Goal: Task Accomplishment & Management: Use online tool/utility

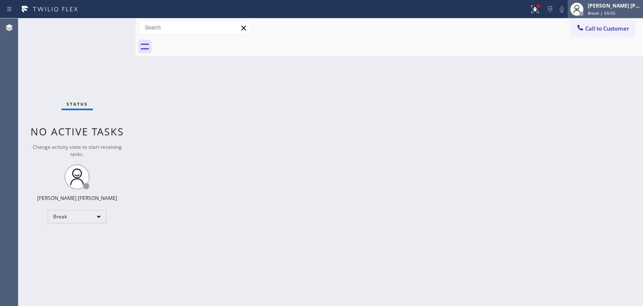
click at [610, 7] on div "[PERSON_NAME] [PERSON_NAME]" at bounding box center [614, 5] width 53 height 7
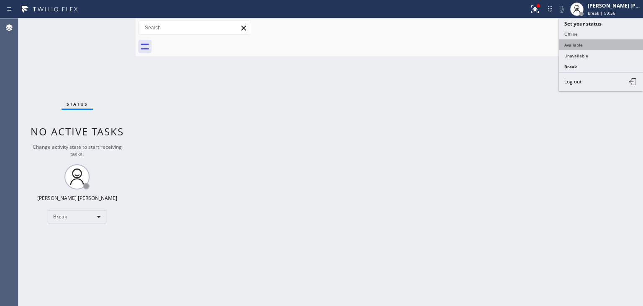
click at [598, 41] on button "Available" at bounding box center [601, 44] width 84 height 11
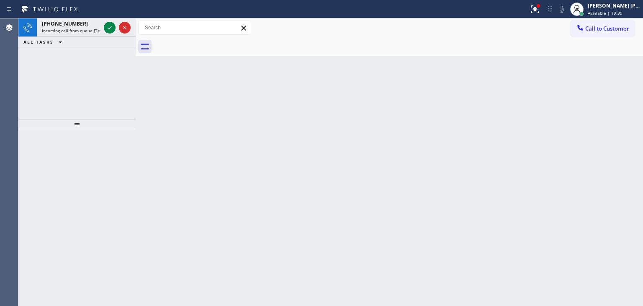
drag, startPoint x: 111, startPoint y: 25, endPoint x: 87, endPoint y: 88, distance: 67.0
click at [111, 25] on icon at bounding box center [110, 28] width 10 height 10
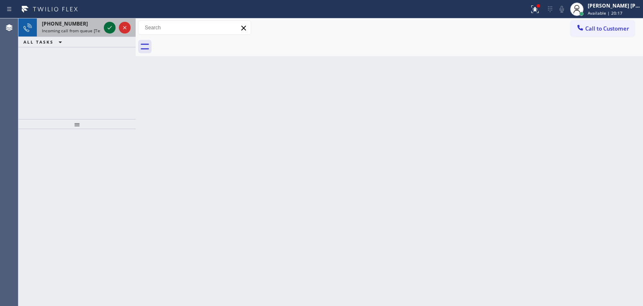
click at [109, 25] on icon at bounding box center [110, 28] width 10 height 10
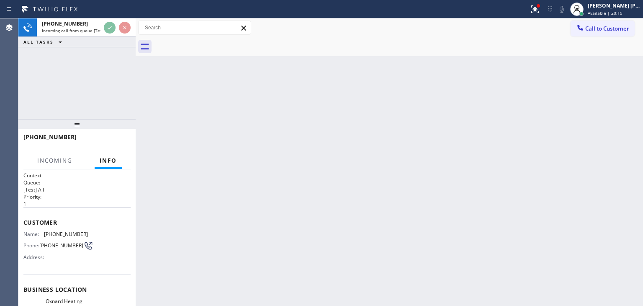
scroll to position [84, 0]
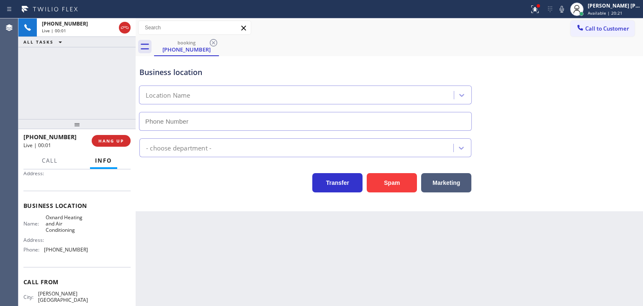
type input "[PHONE_NUMBER]"
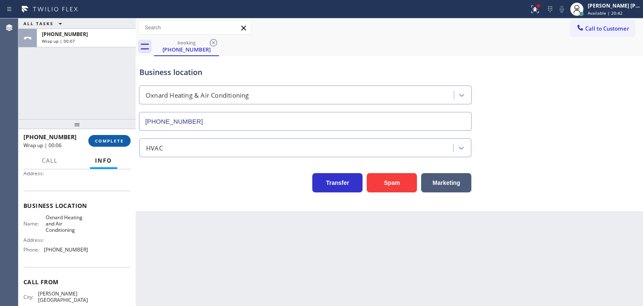
click at [109, 139] on span "COMPLETE" at bounding box center [109, 141] width 29 height 6
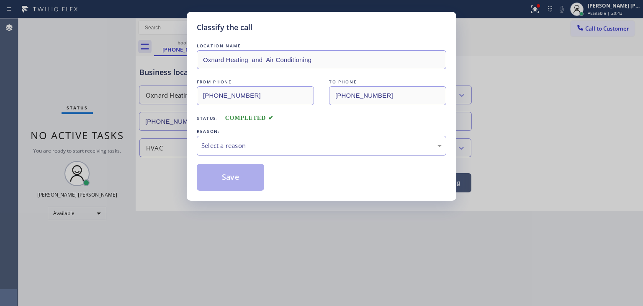
click at [222, 138] on div "Select a reason" at bounding box center [322, 146] width 250 height 20
click at [229, 183] on button "Save" at bounding box center [230, 177] width 67 height 27
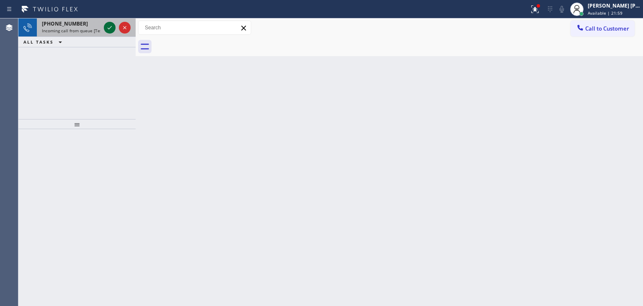
click at [107, 28] on icon at bounding box center [110, 28] width 10 height 10
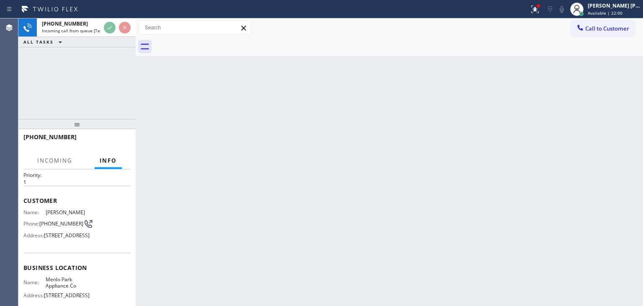
scroll to position [42, 0]
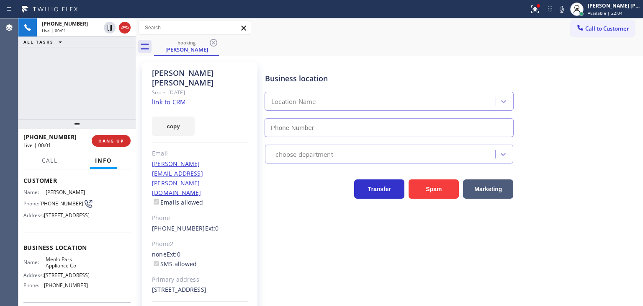
type input "[PHONE_NUMBER]"
click at [179, 98] on link "link to CRM" at bounding box center [169, 102] width 34 height 8
click at [119, 139] on span "HANG UP" at bounding box center [111, 141] width 26 height 6
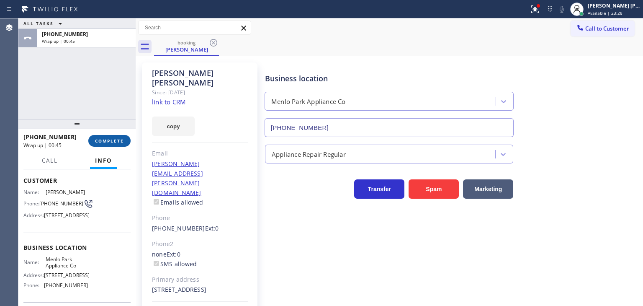
click at [104, 142] on span "COMPLETE" at bounding box center [109, 141] width 29 height 6
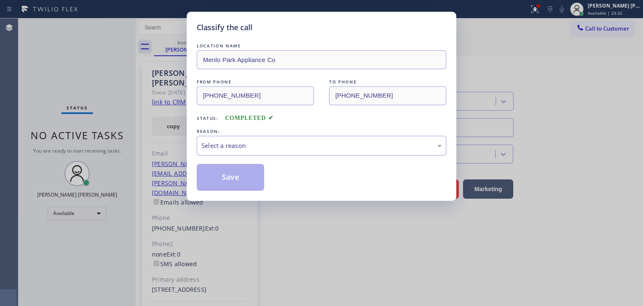
click at [248, 147] on div "Select a reason" at bounding box center [321, 146] width 240 height 10
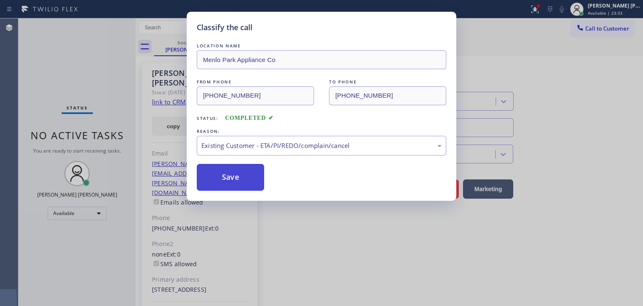
click at [230, 179] on button "Save" at bounding box center [230, 177] width 67 height 27
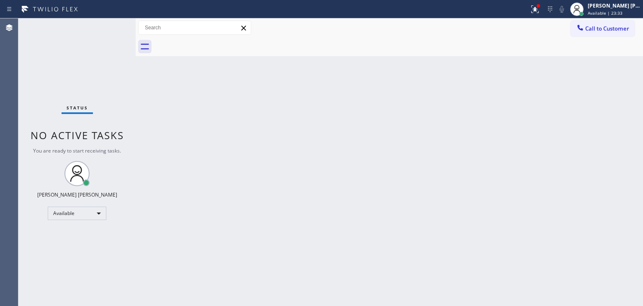
click at [110, 21] on div "Status No active tasks You are ready to start receiving tasks. [PERSON_NAME] [P…" at bounding box center [76, 161] width 117 height 287
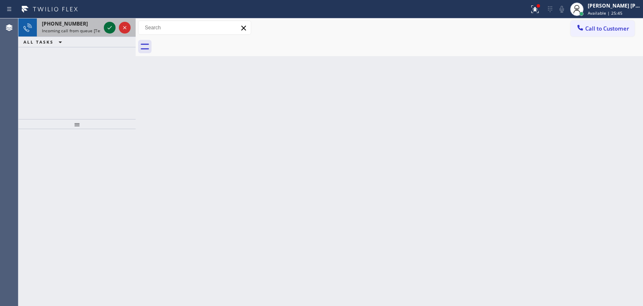
click at [110, 23] on icon at bounding box center [110, 28] width 10 height 10
click at [105, 29] on icon at bounding box center [110, 28] width 10 height 10
click at [108, 29] on icon at bounding box center [110, 28] width 10 height 10
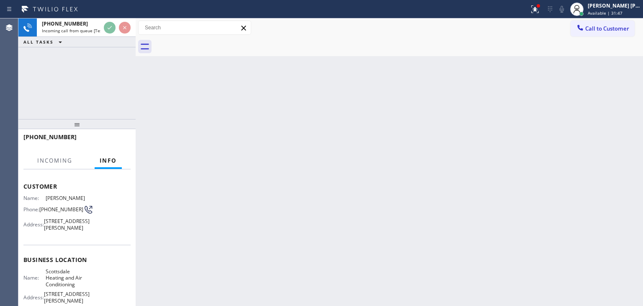
scroll to position [84, 0]
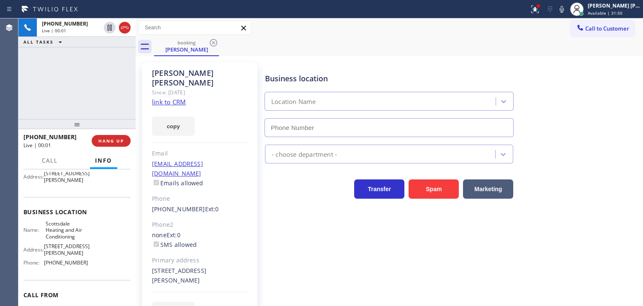
type input "[PHONE_NUMBER]"
click at [178, 98] on link "link to CRM" at bounding box center [169, 102] width 34 height 8
drag, startPoint x: 611, startPoint y: 119, endPoint x: 608, endPoint y: 111, distance: 8.6
click at [611, 119] on div "Business location [GEOGRAPHIC_DATA] Heating and Air Conditioning [PHONE_NUMBER]" at bounding box center [452, 99] width 378 height 76
click at [578, 15] on div "Status report Issues detected These issues could affect your workflow. Please c…" at bounding box center [584, 9] width 117 height 18
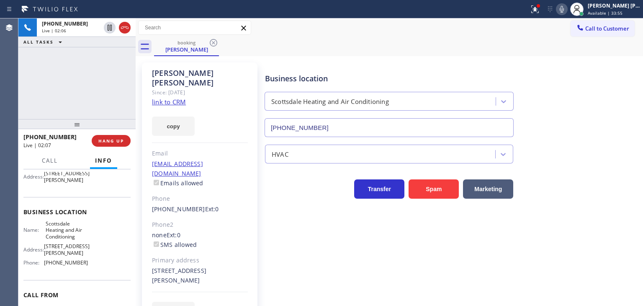
click at [567, 11] on icon at bounding box center [562, 9] width 10 height 10
click at [607, 207] on div "Business location [GEOGRAPHIC_DATA] Heating and Air Conditioning [PHONE_NUMBER]…" at bounding box center [452, 191] width 378 height 254
drag, startPoint x: 616, startPoint y: 72, endPoint x: 603, endPoint y: 42, distance: 33.2
click at [616, 72] on div "Business location [GEOGRAPHIC_DATA] Heating and Air Conditioning [PHONE_NUMBER]" at bounding box center [452, 99] width 378 height 76
click at [567, 6] on icon at bounding box center [562, 9] width 10 height 10
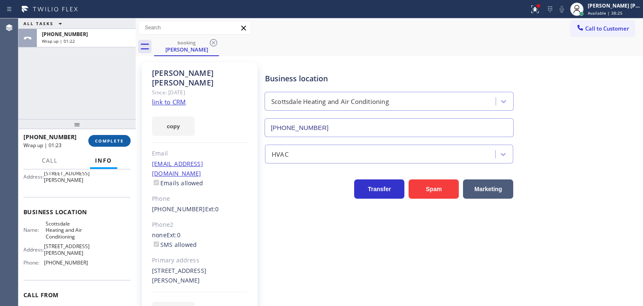
click at [120, 144] on button "COMPLETE" at bounding box center [109, 141] width 42 height 12
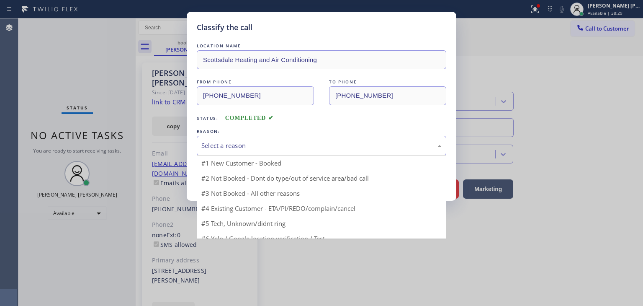
click at [252, 146] on div "Select a reason" at bounding box center [321, 146] width 240 height 10
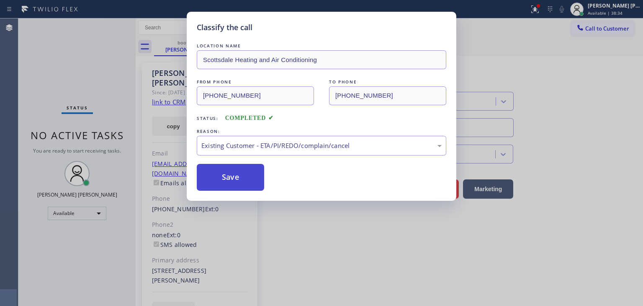
click at [237, 175] on button "Save" at bounding box center [230, 177] width 67 height 27
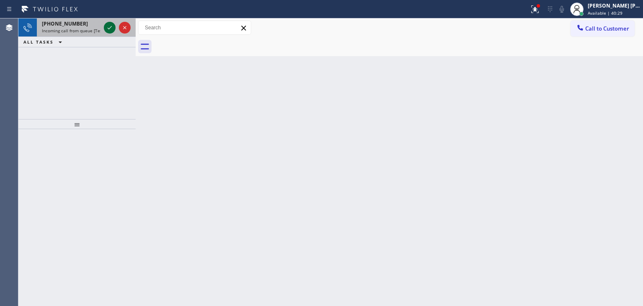
click at [114, 26] on icon at bounding box center [110, 28] width 10 height 10
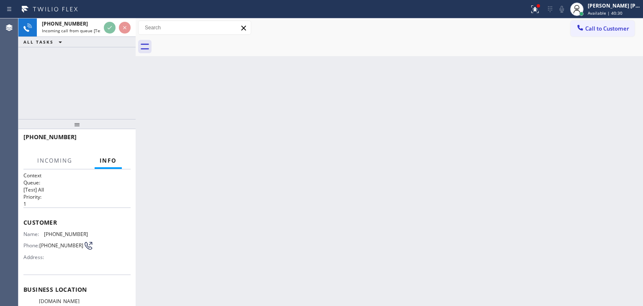
scroll to position [42, 0]
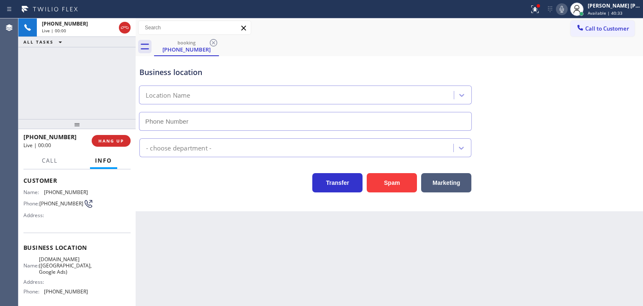
type input "[PHONE_NUMBER]"
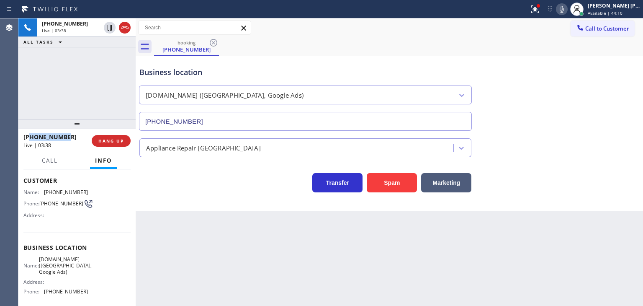
drag, startPoint x: 75, startPoint y: 136, endPoint x: 30, endPoint y: 133, distance: 45.3
click at [30, 133] on div "[PHONE_NUMBER]" at bounding box center [54, 137] width 62 height 8
copy span "7604733252"
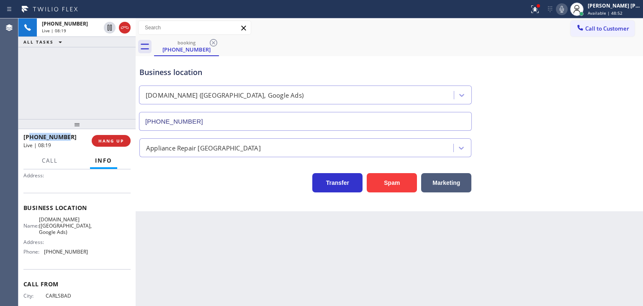
scroll to position [84, 0]
drag, startPoint x: 88, startPoint y: 250, endPoint x: 42, endPoint y: 247, distance: 46.6
click at [42, 247] on div "Name: [DOMAIN_NAME] ([GEOGRAPHIC_DATA], Google Ads) Address: Phone: [PHONE_NUMB…" at bounding box center [76, 235] width 107 height 42
copy div "[PHONE_NUMBER]"
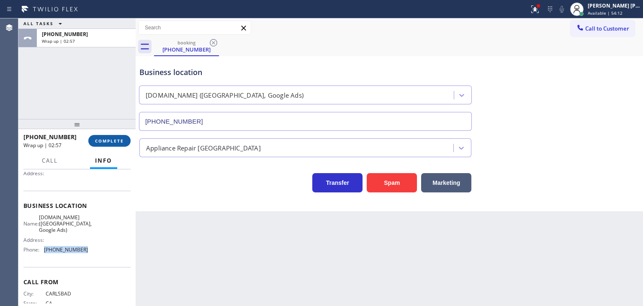
click at [111, 142] on span "COMPLETE" at bounding box center [109, 141] width 29 height 6
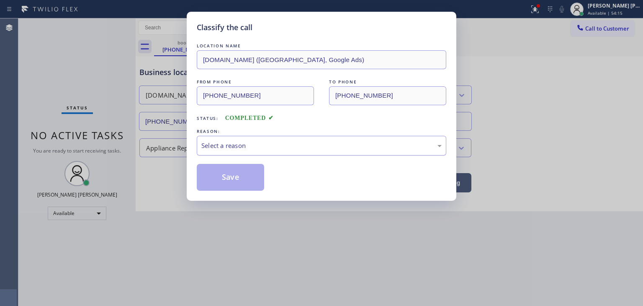
click at [232, 137] on div "Select a reason" at bounding box center [322, 146] width 250 height 20
click at [232, 178] on button "Save" at bounding box center [230, 177] width 67 height 27
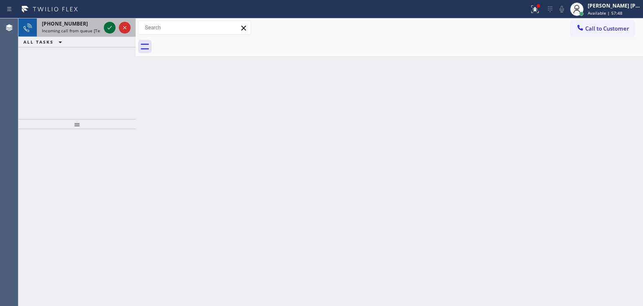
click at [108, 32] on icon at bounding box center [110, 28] width 10 height 10
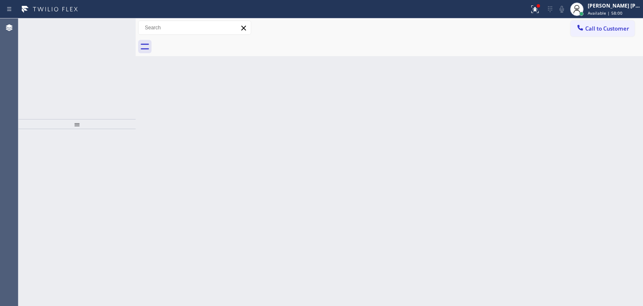
click at [108, 27] on icon at bounding box center [110, 28] width 10 height 10
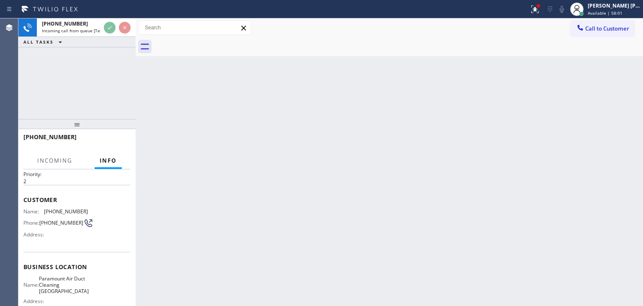
scroll to position [42, 0]
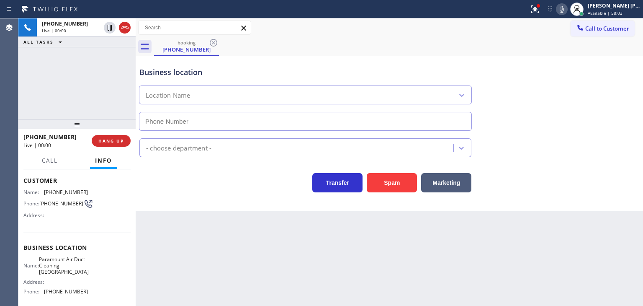
type input "[PHONE_NUMBER]"
drag, startPoint x: 606, startPoint y: 58, endPoint x: 598, endPoint y: 45, distance: 15.2
click at [606, 56] on div "Business location Paramount Air Duct Cleaning [GEOGRAPHIC_DATA] [PHONE_NUMBER]" at bounding box center [389, 93] width 503 height 76
click at [567, 4] on icon at bounding box center [562, 9] width 10 height 10
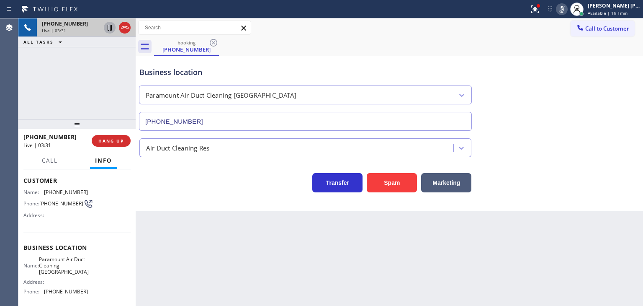
click at [112, 26] on icon at bounding box center [110, 28] width 10 height 10
click at [620, 90] on div "Business location Paramount Air Duct Cleaning [GEOGRAPHIC_DATA] [PHONE_NUMBER]" at bounding box center [389, 93] width 503 height 76
click at [567, 10] on icon at bounding box center [562, 9] width 10 height 10
click at [108, 26] on icon at bounding box center [110, 28] width 6 height 6
click at [593, 131] on div "Air Duct Cleaning Res" at bounding box center [389, 144] width 503 height 26
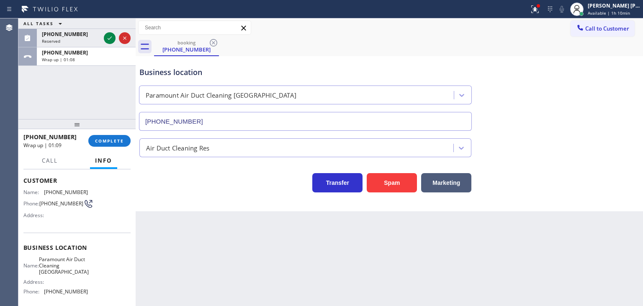
drag, startPoint x: 621, startPoint y: 3, endPoint x: 601, endPoint y: 36, distance: 39.1
click at [621, 3] on div "[PERSON_NAME] [PERSON_NAME]" at bounding box center [614, 5] width 53 height 7
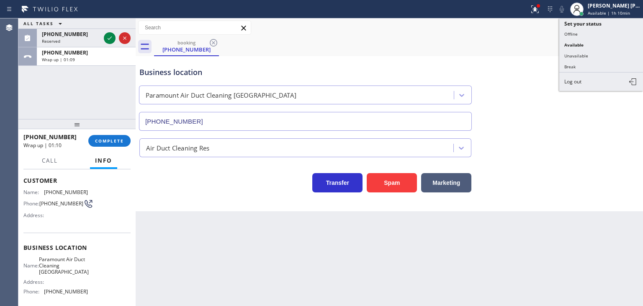
click at [594, 54] on button "Unavailable" at bounding box center [601, 55] width 84 height 11
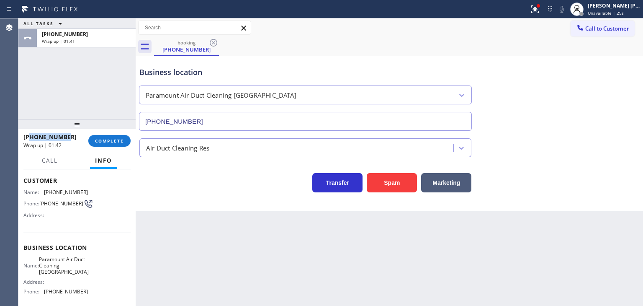
drag, startPoint x: 69, startPoint y: 135, endPoint x: 30, endPoint y: 133, distance: 38.6
click at [30, 133] on div "[PHONE_NUMBER]" at bounding box center [52, 137] width 59 height 8
copy span "3108443498"
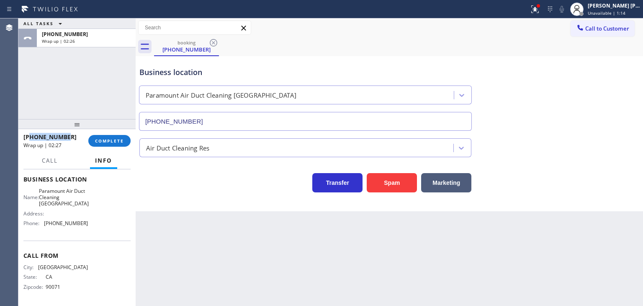
scroll to position [111, 0]
drag, startPoint x: 89, startPoint y: 220, endPoint x: 42, endPoint y: 224, distance: 47.1
click at [42, 224] on div "Name: Paramount Air Duct Cleaning Torrance Address: Phone: [PHONE_NUMBER]" at bounding box center [76, 208] width 107 height 42
copy div "[PHONE_NUMBER]"
click at [111, 141] on span "COMPLETE" at bounding box center [109, 141] width 29 height 6
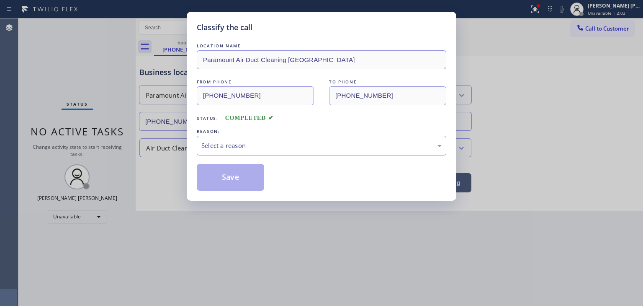
click at [231, 145] on div "Select a reason" at bounding box center [321, 146] width 240 height 10
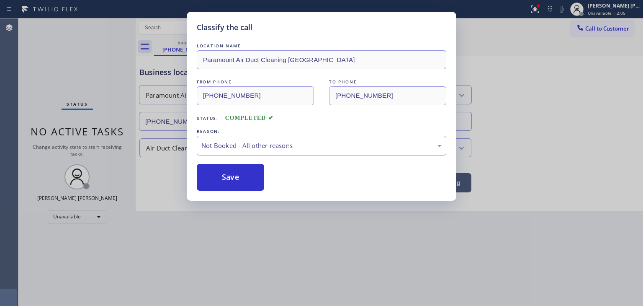
drag, startPoint x: 243, startPoint y: 180, endPoint x: 418, endPoint y: 59, distance: 212.0
click at [243, 179] on button "Save" at bounding box center [230, 177] width 67 height 27
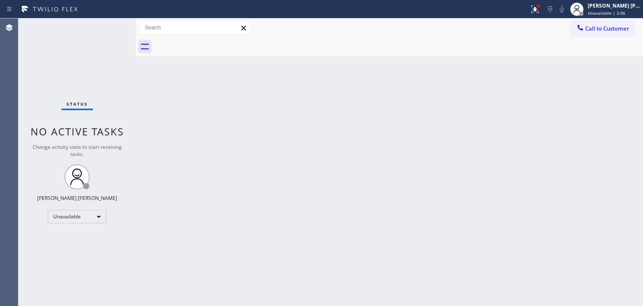
click at [628, 7] on div "[PERSON_NAME] [PERSON_NAME]" at bounding box center [614, 5] width 53 height 7
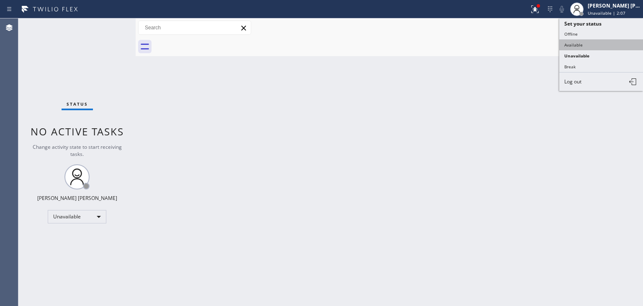
click at [596, 44] on button "Available" at bounding box center [601, 44] width 84 height 11
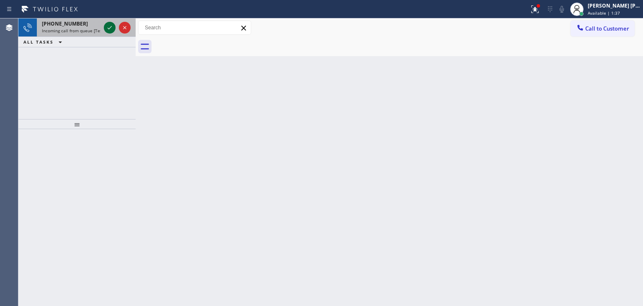
click at [109, 27] on icon at bounding box center [110, 28] width 10 height 10
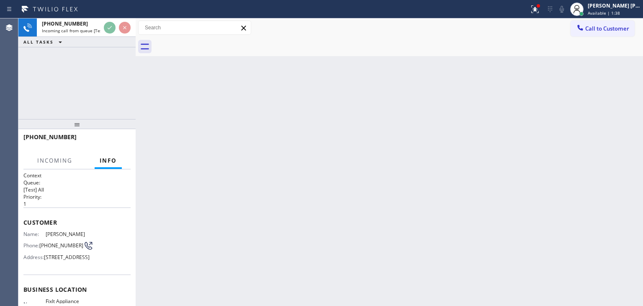
scroll to position [42, 0]
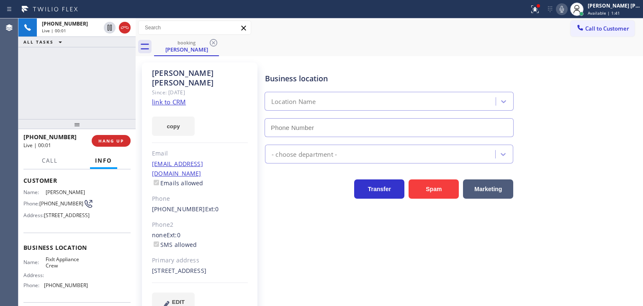
type input "[PHONE_NUMBER]"
click at [174, 98] on link "link to CRM" at bounding box center [169, 102] width 34 height 8
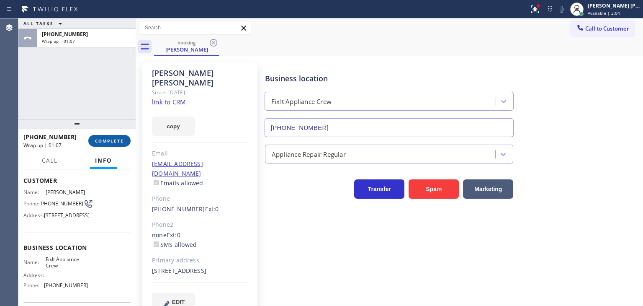
click at [109, 137] on button "COMPLETE" at bounding box center [109, 141] width 42 height 12
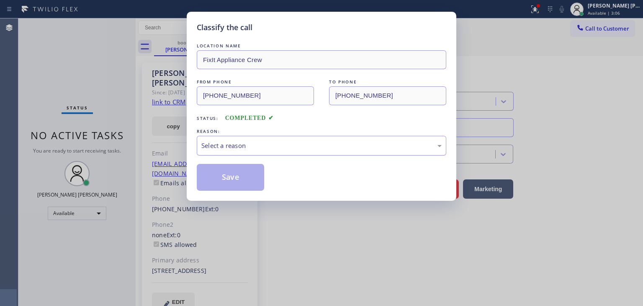
click at [244, 146] on div "Select a reason" at bounding box center [321, 146] width 240 height 10
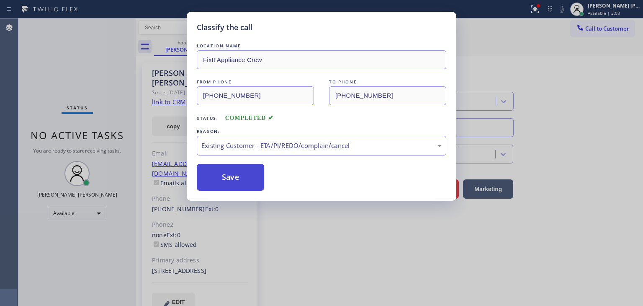
click at [233, 174] on button "Save" at bounding box center [230, 177] width 67 height 27
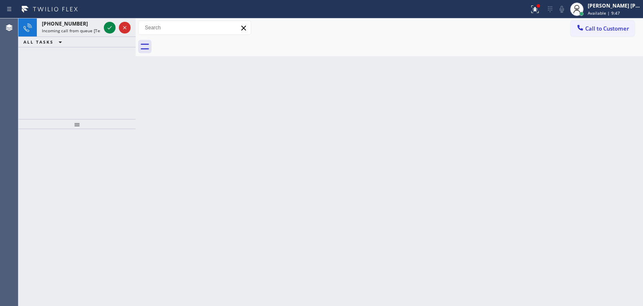
click at [109, 29] on icon at bounding box center [110, 27] width 4 height 3
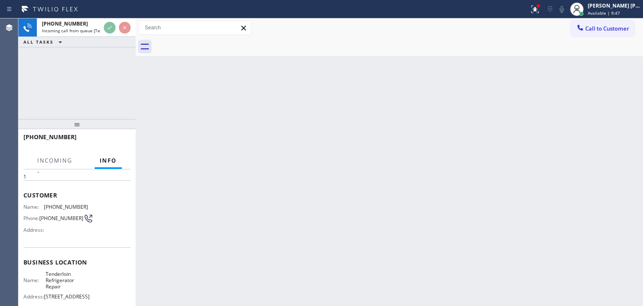
scroll to position [42, 0]
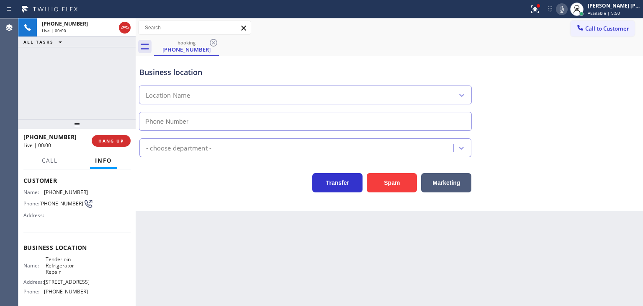
type input "[PHONE_NUMBER]"
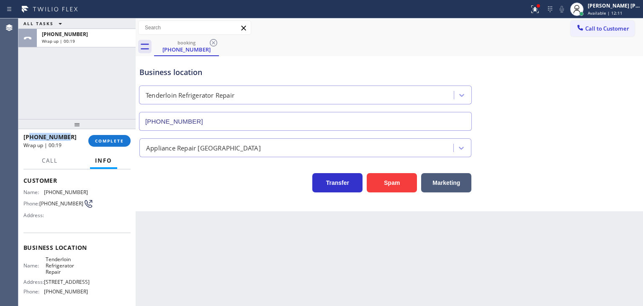
drag, startPoint x: 67, startPoint y: 137, endPoint x: 30, endPoint y: 134, distance: 36.6
click at [30, 134] on div "[PHONE_NUMBER]" at bounding box center [52, 137] width 59 height 8
copy span "5305240097"
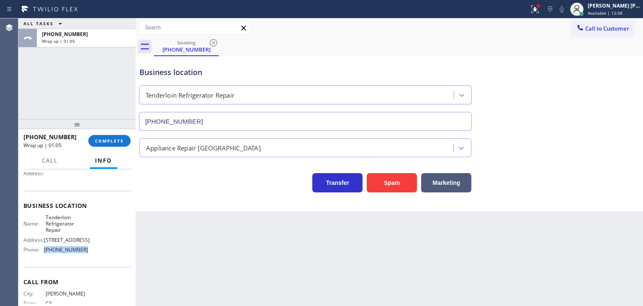
drag, startPoint x: 83, startPoint y: 260, endPoint x: 41, endPoint y: 256, distance: 42.1
click at [41, 253] on div "Phone: [PHONE_NUMBER]" at bounding box center [55, 249] width 64 height 6
copy div "[PHONE_NUMBER]"
click at [105, 142] on span "COMPLETE" at bounding box center [109, 141] width 29 height 6
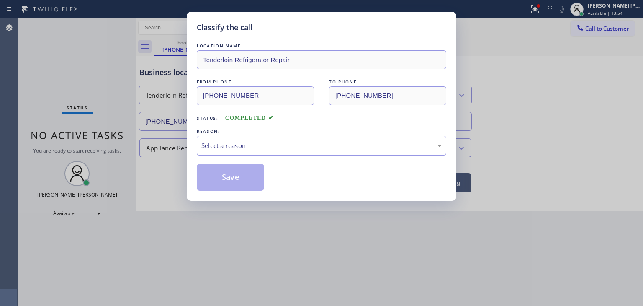
click at [223, 144] on div "Select a reason" at bounding box center [321, 146] width 240 height 10
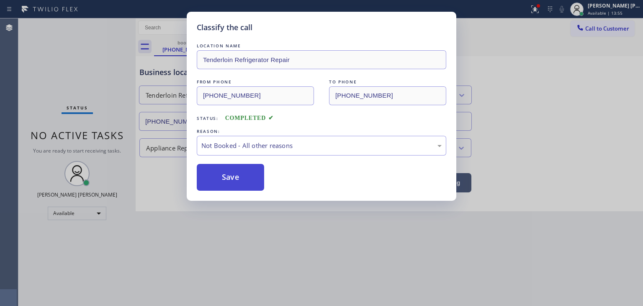
click at [241, 176] on button "Save" at bounding box center [230, 177] width 67 height 27
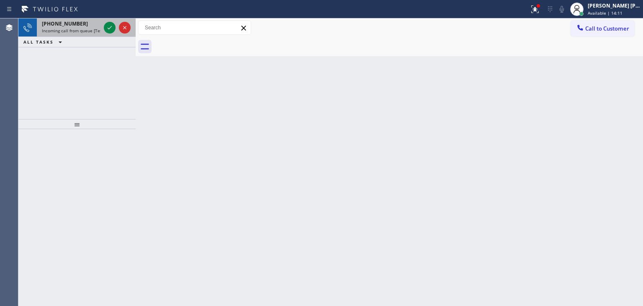
click at [113, 35] on div at bounding box center [117, 27] width 30 height 18
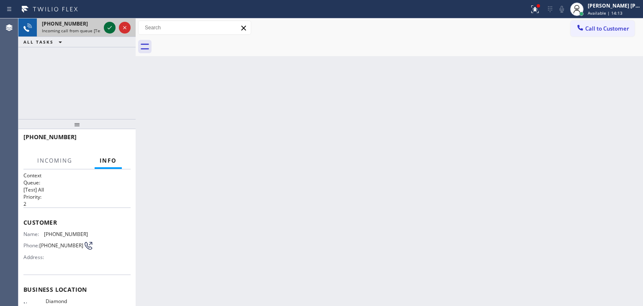
click at [109, 27] on icon at bounding box center [110, 28] width 10 height 10
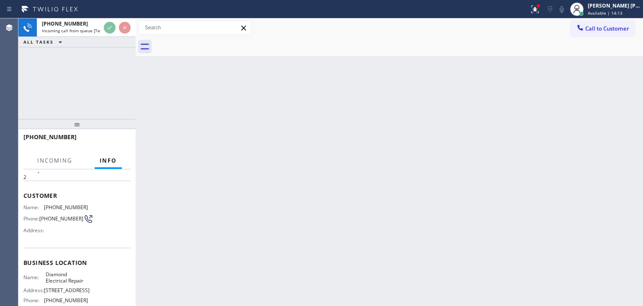
scroll to position [42, 0]
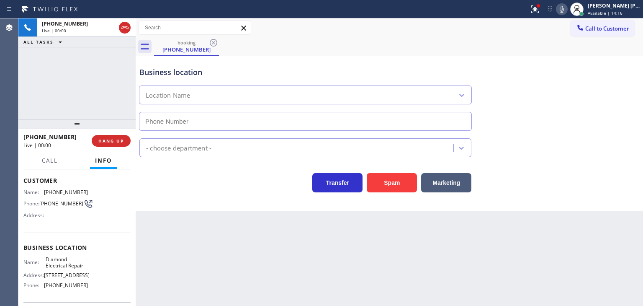
type input "[PHONE_NUMBER]"
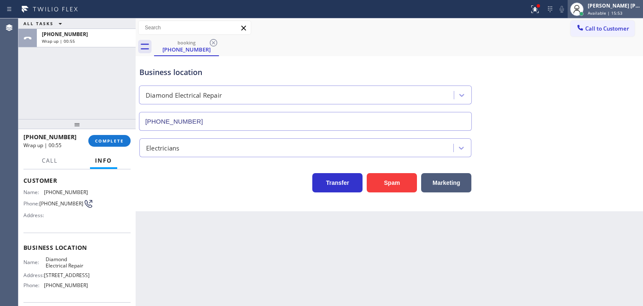
click at [608, 12] on span "Available | 15:53" at bounding box center [605, 13] width 35 height 6
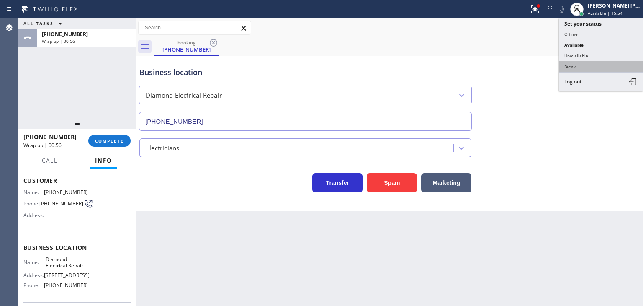
click at [596, 67] on button "Break" at bounding box center [601, 66] width 84 height 11
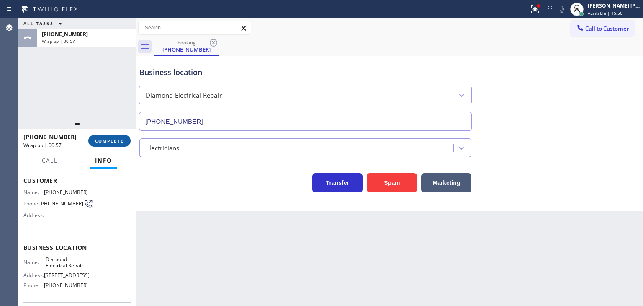
click at [108, 141] on span "COMPLETE" at bounding box center [109, 141] width 29 height 6
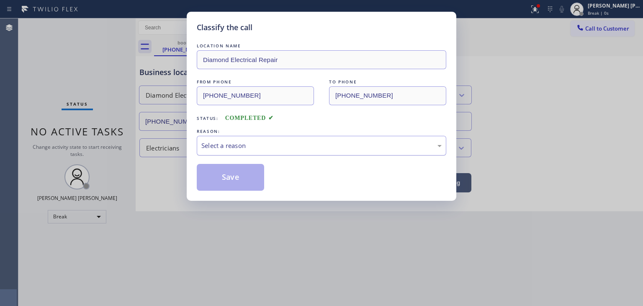
click at [229, 144] on div "Select a reason" at bounding box center [321, 146] width 240 height 10
click at [239, 189] on button "Save" at bounding box center [230, 177] width 67 height 27
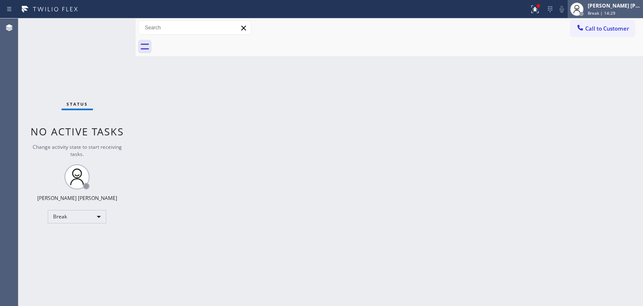
drag, startPoint x: 625, startPoint y: 8, endPoint x: 621, endPoint y: 12, distance: 5.6
click at [625, 8] on div "[PERSON_NAME] [PERSON_NAME]" at bounding box center [614, 5] width 53 height 7
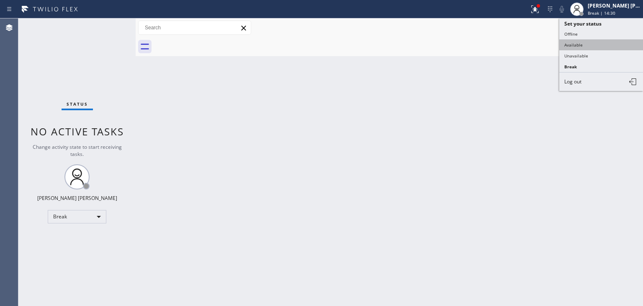
click at [582, 43] on button "Available" at bounding box center [601, 44] width 84 height 11
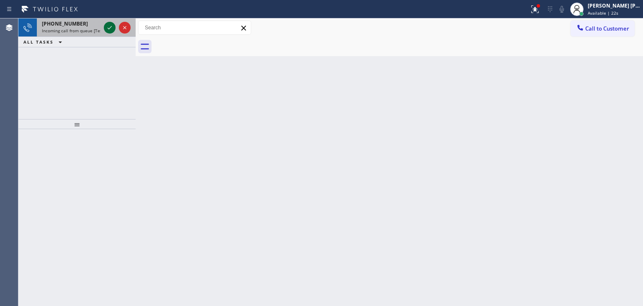
click at [110, 31] on icon at bounding box center [110, 28] width 10 height 10
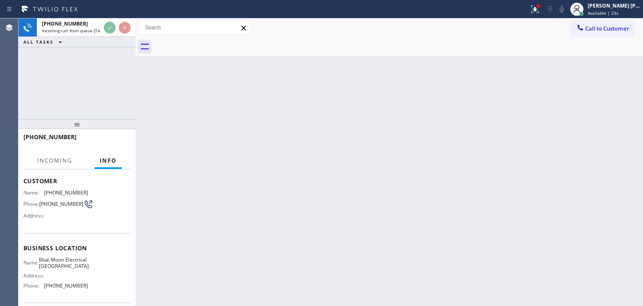
scroll to position [42, 0]
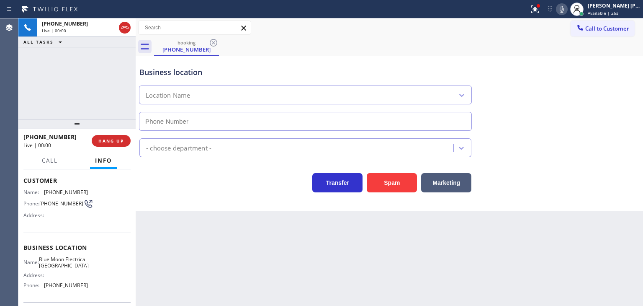
type input "[PHONE_NUMBER]"
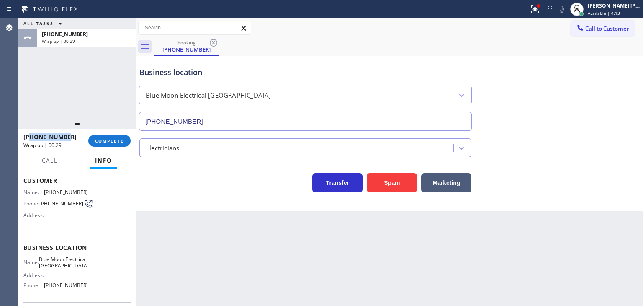
drag, startPoint x: 70, startPoint y: 135, endPoint x: 31, endPoint y: 134, distance: 38.5
click at [31, 134] on div "[PHONE_NUMBER]" at bounding box center [52, 137] width 59 height 8
copy span "3107486622"
drag, startPoint x: 83, startPoint y: 294, endPoint x: 42, endPoint y: 290, distance: 41.6
click at [42, 288] on div "Phone: [PHONE_NUMBER]" at bounding box center [55, 285] width 64 height 6
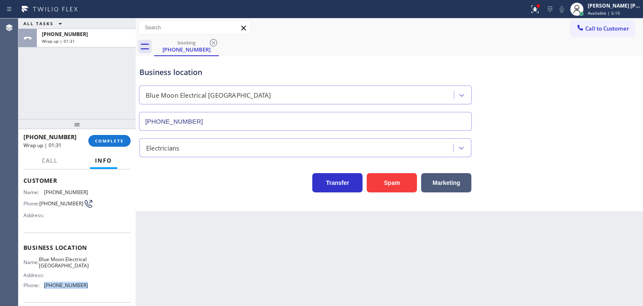
copy div "[PHONE_NUMBER]"
drag, startPoint x: 624, startPoint y: 10, endPoint x: 621, endPoint y: 17, distance: 7.5
click at [620, 11] on span "Available | 5:17" at bounding box center [604, 13] width 32 height 6
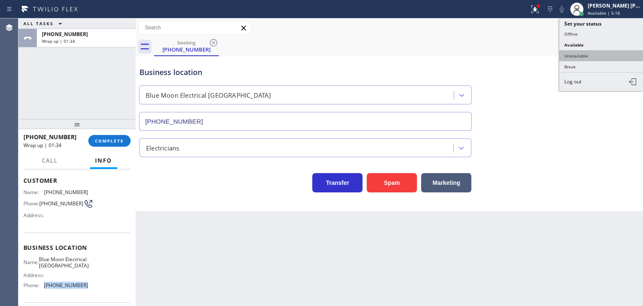
click at [593, 50] on button "Unavailable" at bounding box center [601, 55] width 84 height 11
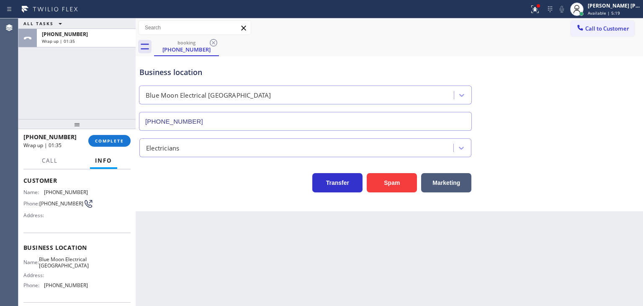
click at [122, 146] on div "[PHONE_NUMBER] Wrap up | 01:35 COMPLETE" at bounding box center [76, 141] width 107 height 22
click at [122, 141] on span "COMPLETE" at bounding box center [109, 141] width 29 height 6
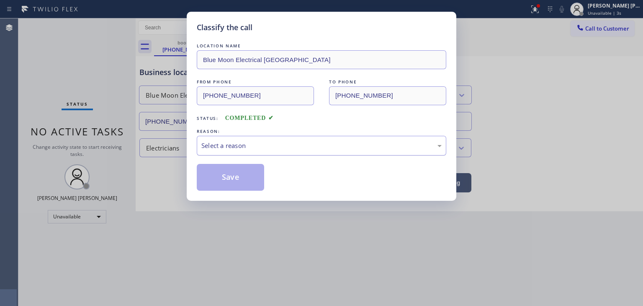
click at [279, 144] on div "Select a reason" at bounding box center [321, 146] width 240 height 10
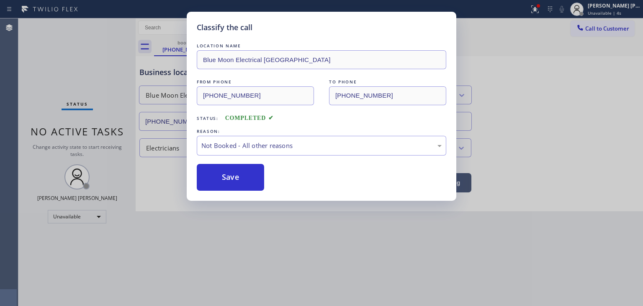
click at [225, 177] on button "Save" at bounding box center [230, 177] width 67 height 27
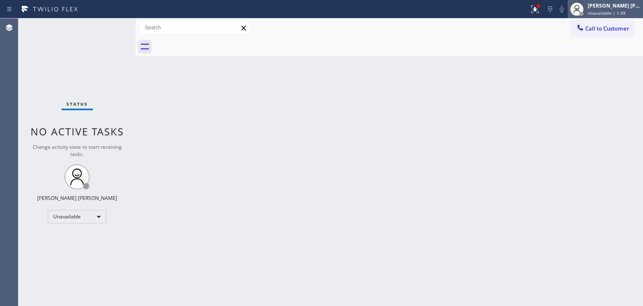
click at [605, 9] on div "[PERSON_NAME] [PERSON_NAME]" at bounding box center [614, 5] width 53 height 7
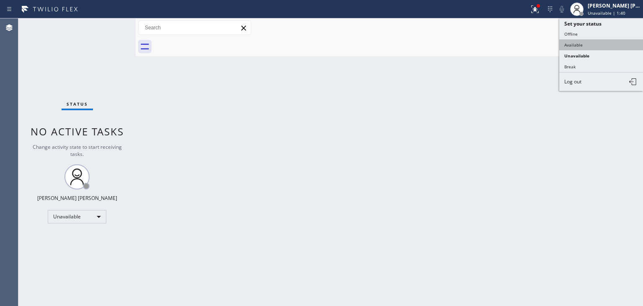
click at [571, 42] on button "Available" at bounding box center [601, 44] width 84 height 11
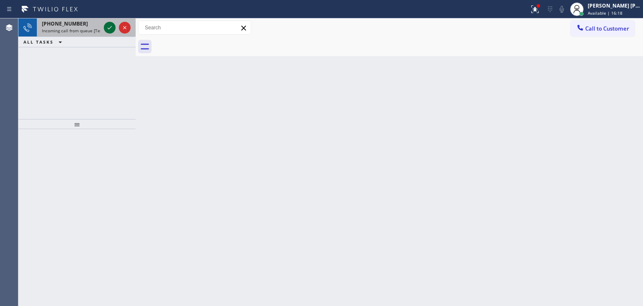
click at [111, 27] on icon at bounding box center [110, 27] width 4 height 3
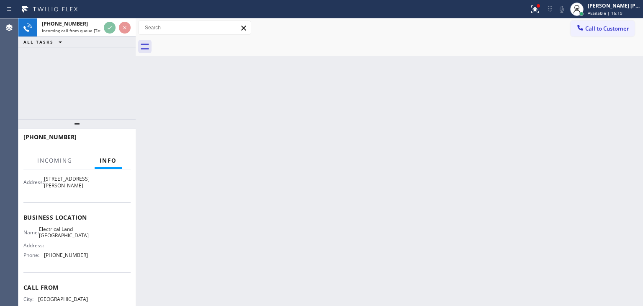
scroll to position [84, 0]
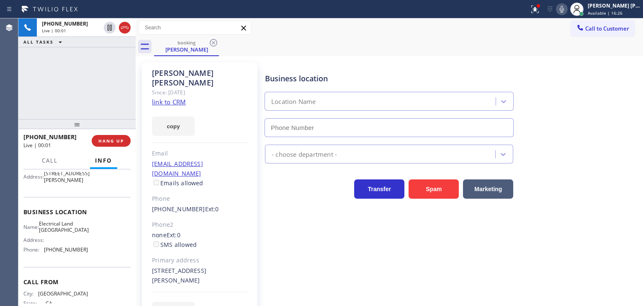
type input "[PHONE_NUMBER]"
click at [172, 98] on link "link to CRM" at bounding box center [169, 102] width 34 height 8
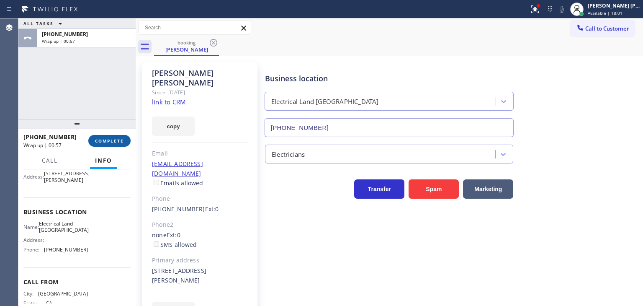
click at [107, 142] on span "COMPLETE" at bounding box center [109, 141] width 29 height 6
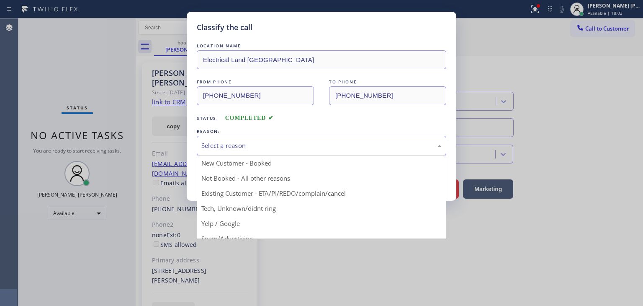
click at [213, 144] on div "Select a reason" at bounding box center [321, 146] width 240 height 10
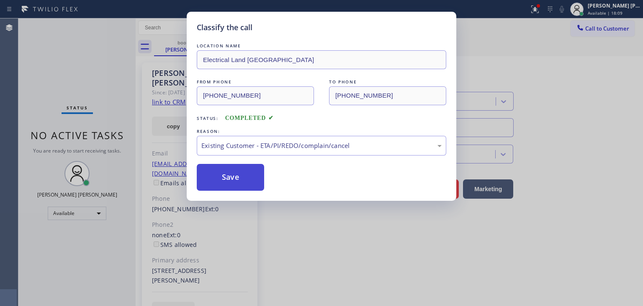
click at [239, 183] on button "Save" at bounding box center [230, 177] width 67 height 27
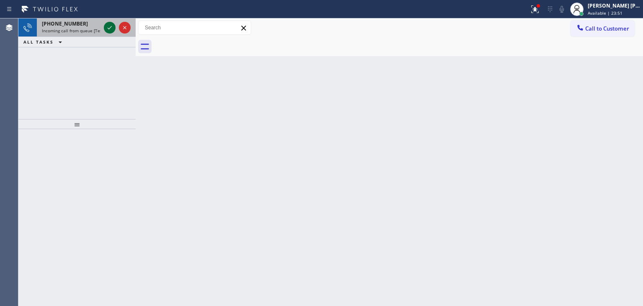
click at [109, 25] on icon at bounding box center [110, 28] width 10 height 10
click at [109, 27] on icon at bounding box center [110, 28] width 10 height 10
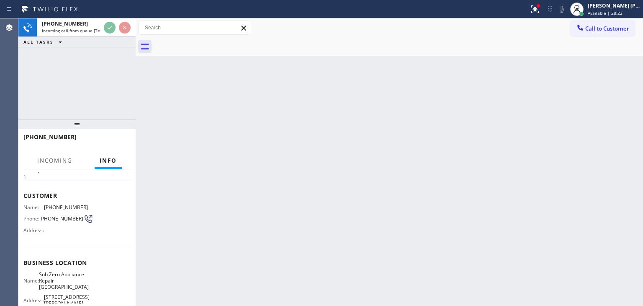
scroll to position [42, 0]
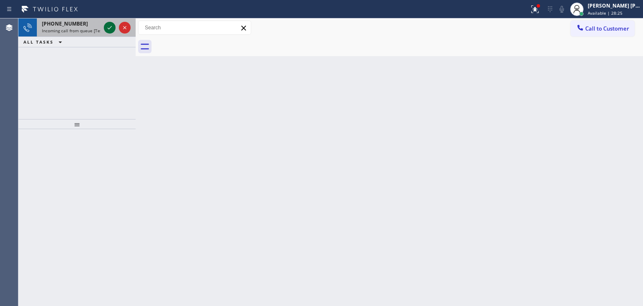
click at [110, 26] on icon at bounding box center [110, 28] width 10 height 10
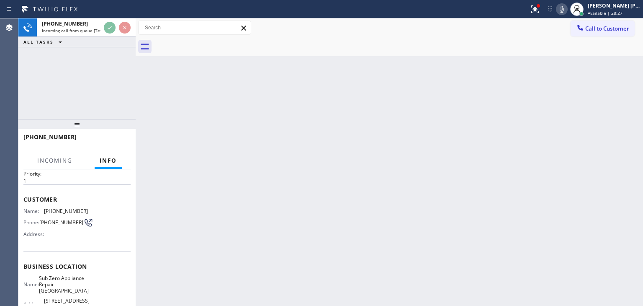
scroll to position [42, 0]
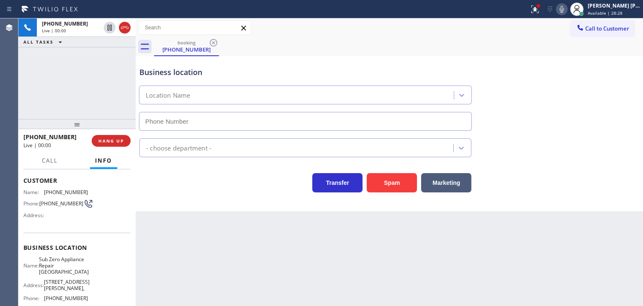
type input "[PHONE_NUMBER]"
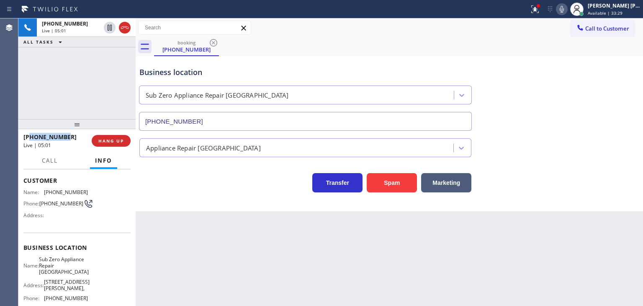
drag, startPoint x: 64, startPoint y: 137, endPoint x: 28, endPoint y: 133, distance: 35.9
click at [28, 133] on div "[PHONE_NUMBER]" at bounding box center [54, 137] width 62 height 8
copy span "2063216988"
click at [567, 8] on icon at bounding box center [562, 9] width 10 height 10
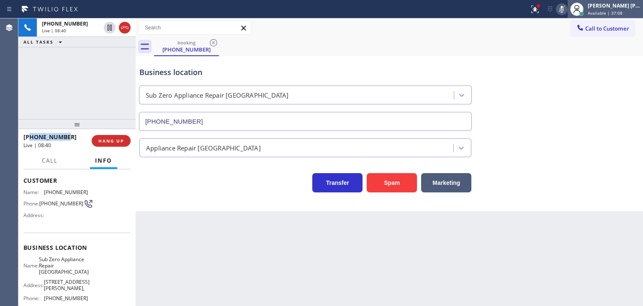
click at [622, 5] on div "[PERSON_NAME] [PERSON_NAME]" at bounding box center [614, 5] width 53 height 7
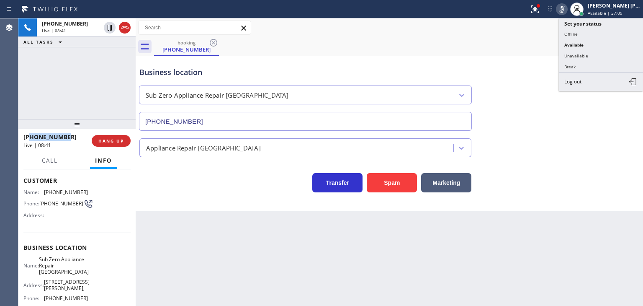
drag, startPoint x: 596, startPoint y: 53, endPoint x: 129, endPoint y: 64, distance: 467.5
click at [596, 53] on button "Unavailable" at bounding box center [601, 55] width 84 height 11
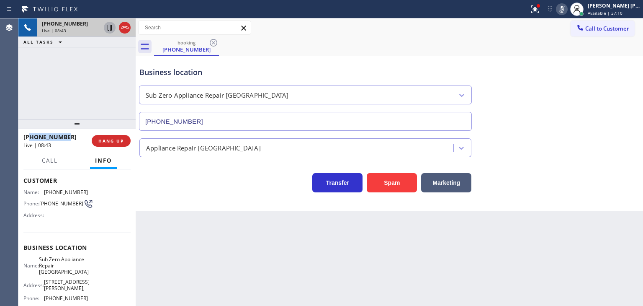
click at [108, 25] on icon at bounding box center [110, 28] width 10 height 10
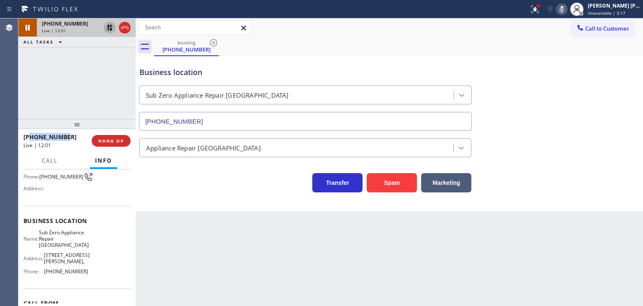
scroll to position [84, 0]
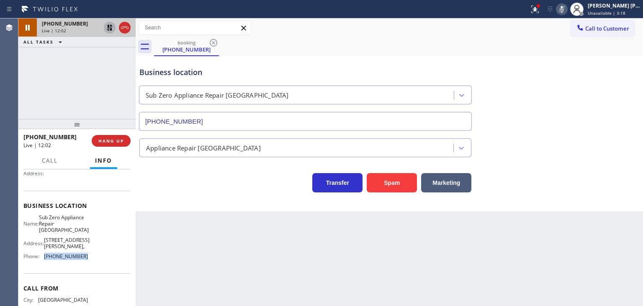
drag, startPoint x: 82, startPoint y: 247, endPoint x: 43, endPoint y: 249, distance: 39.0
click at [43, 253] on div "Phone: [PHONE_NUMBER]" at bounding box center [55, 256] width 64 height 6
click at [621, 96] on div "Business location Sub Zero Appliance Repair [GEOGRAPHIC_DATA] [PHONE_NUMBER]" at bounding box center [389, 93] width 503 height 76
click at [567, 9] on icon at bounding box center [562, 9] width 10 height 10
click at [108, 26] on icon at bounding box center [110, 28] width 6 height 6
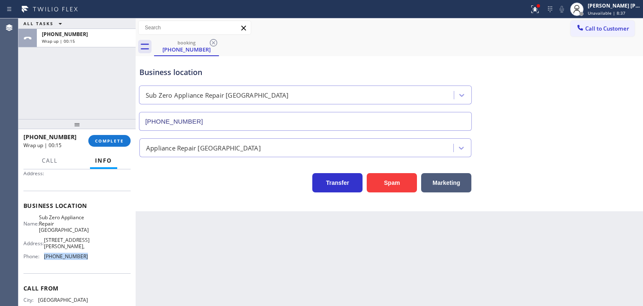
drag, startPoint x: 87, startPoint y: 249, endPoint x: 44, endPoint y: 251, distance: 42.8
click at [44, 251] on div "Name: Sub Zero Appliance Repair Bellingham Address: [STREET_ADDRESS][GEOGRAPHIC…" at bounding box center [76, 238] width 107 height 49
click at [600, 191] on div "Business location Sub Zero Appliance Repair [GEOGRAPHIC_DATA] [PHONE_NUMBER] Ap…" at bounding box center [390, 133] width 508 height 155
click at [612, 32] on span "Call to Customer" at bounding box center [607, 29] width 44 height 8
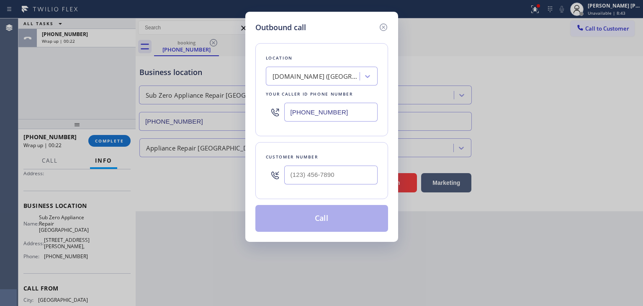
drag, startPoint x: 356, startPoint y: 111, endPoint x: 240, endPoint y: 119, distance: 116.7
click at [240, 119] on div "Outbound call Location [DOMAIN_NAME] ([GEOGRAPHIC_DATA], Google Ads) Your calle…" at bounding box center [321, 153] width 643 height 306
paste input "360) 205-1831"
type input "[PHONE_NUMBER]"
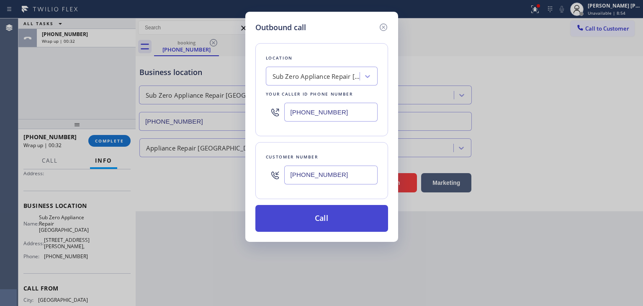
type input "[PHONE_NUMBER]"
click at [317, 224] on button "Call" at bounding box center [321, 218] width 133 height 27
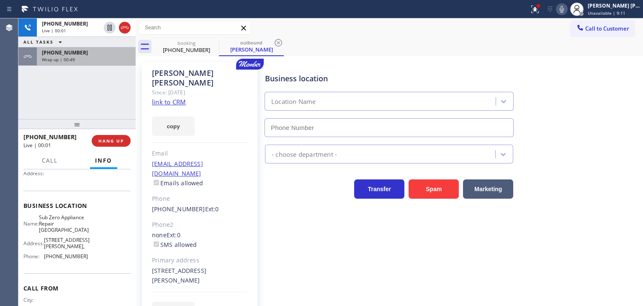
type input "[PHONE_NUMBER]"
click at [82, 58] on div "Wrap up | 00:51" at bounding box center [86, 60] width 89 height 6
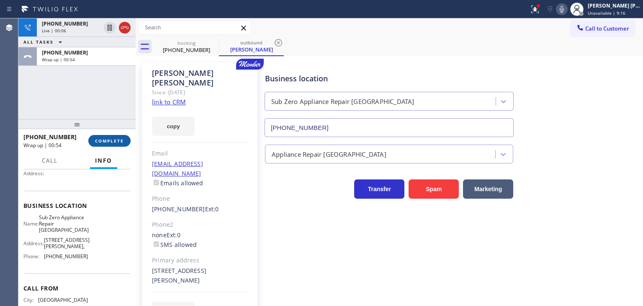
click at [118, 141] on span "COMPLETE" at bounding box center [109, 141] width 29 height 6
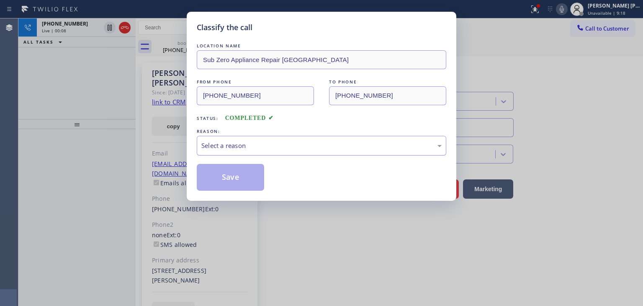
click at [215, 150] on div "Select a reason" at bounding box center [322, 146] width 250 height 20
click at [236, 166] on button "Save" at bounding box center [230, 177] width 67 height 27
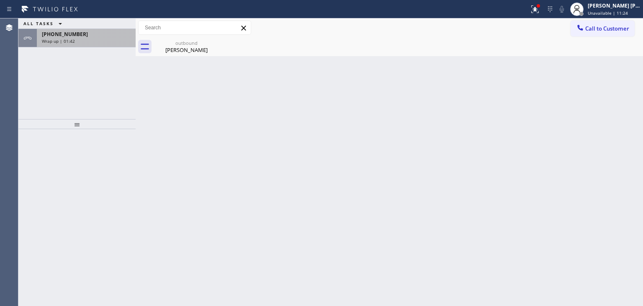
click at [113, 43] on div "[PHONE_NUMBER] Wrap up | 01:42" at bounding box center [84, 38] width 95 height 18
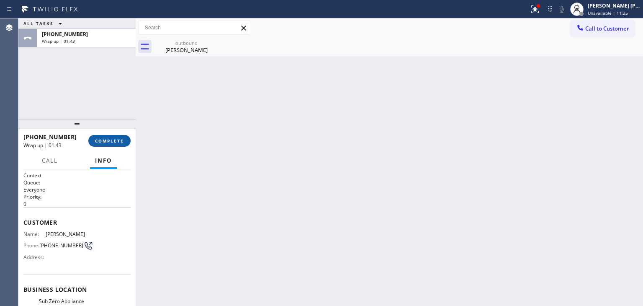
click at [107, 139] on span "COMPLETE" at bounding box center [109, 141] width 29 height 6
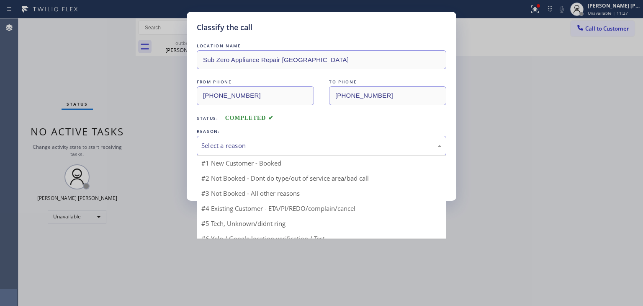
click at [231, 146] on div "Select a reason" at bounding box center [321, 146] width 240 height 10
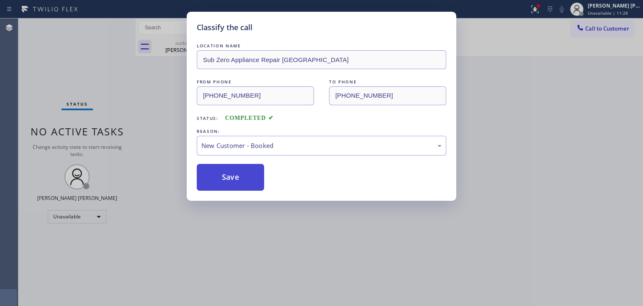
click at [226, 186] on button "Save" at bounding box center [230, 177] width 67 height 27
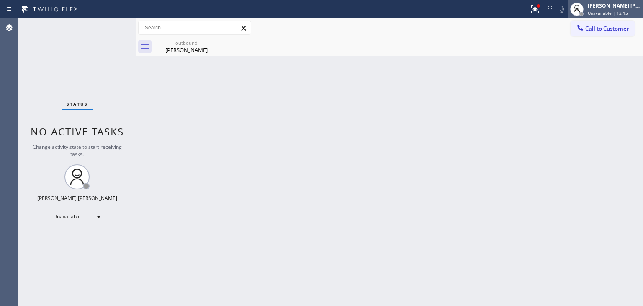
click at [605, 7] on div "[PERSON_NAME] [PERSON_NAME]" at bounding box center [614, 5] width 53 height 7
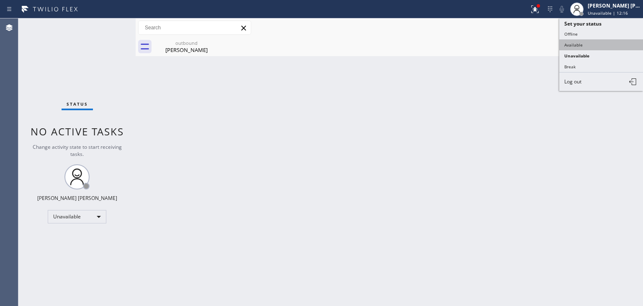
click at [585, 42] on button "Available" at bounding box center [601, 44] width 84 height 11
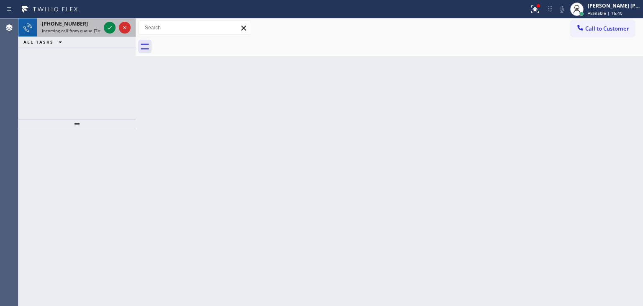
click at [113, 35] on div at bounding box center [117, 27] width 30 height 18
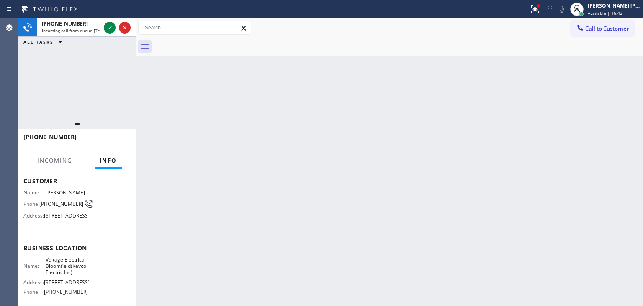
scroll to position [42, 0]
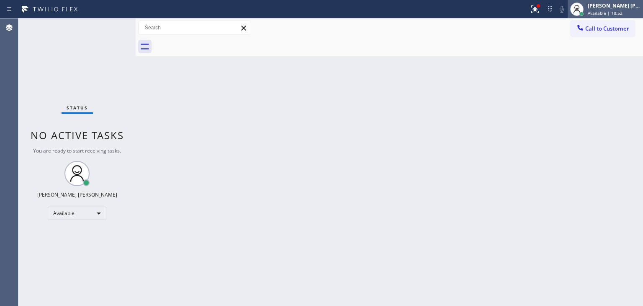
click at [614, 10] on span "Available | 18:52" at bounding box center [605, 13] width 35 height 6
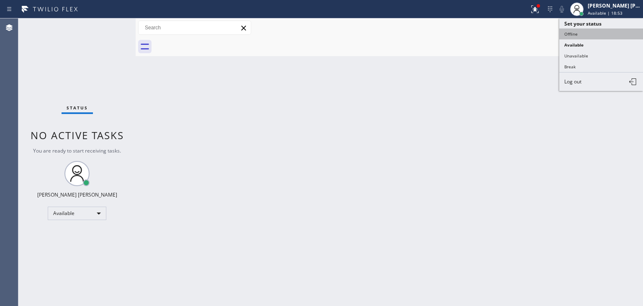
click at [600, 32] on button "Offline" at bounding box center [601, 33] width 84 height 11
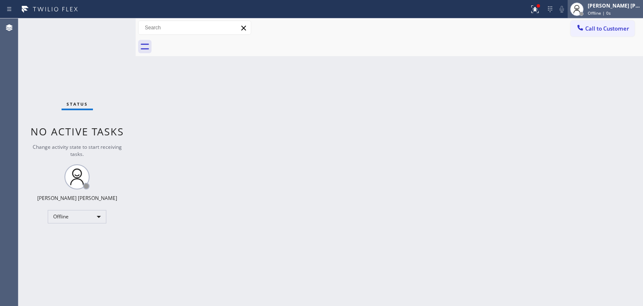
click at [623, 8] on div "[PERSON_NAME] [PERSON_NAME]" at bounding box center [614, 5] width 53 height 7
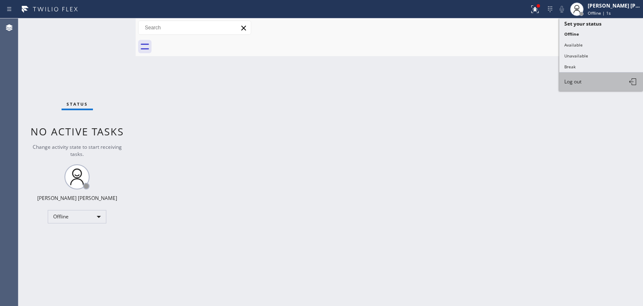
click at [589, 77] on button "Log out" at bounding box center [601, 81] width 84 height 18
